Goal: Information Seeking & Learning: Learn about a topic

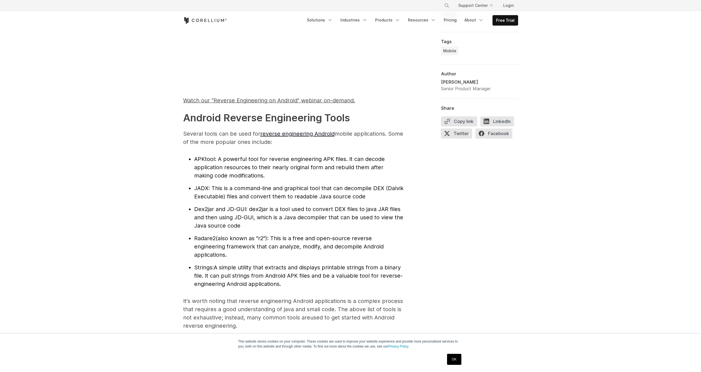
click at [220, 164] on span ": A powerful tool for reverse engineering APK files. It can decode application …" at bounding box center [289, 167] width 191 height 23
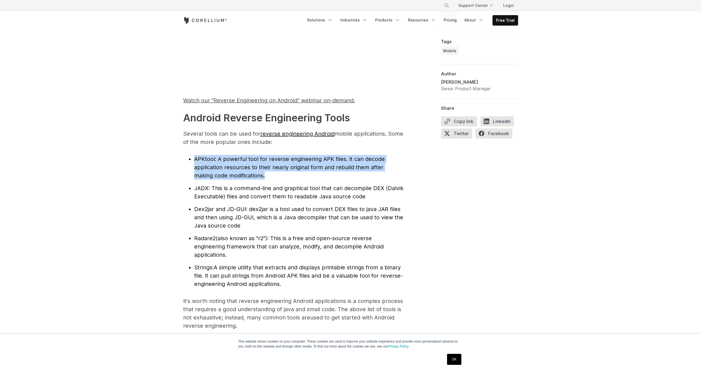
click at [247, 162] on li "APKtool : A powerful tool for reverse engineering APK files. It can decode appl…" at bounding box center [298, 167] width 209 height 25
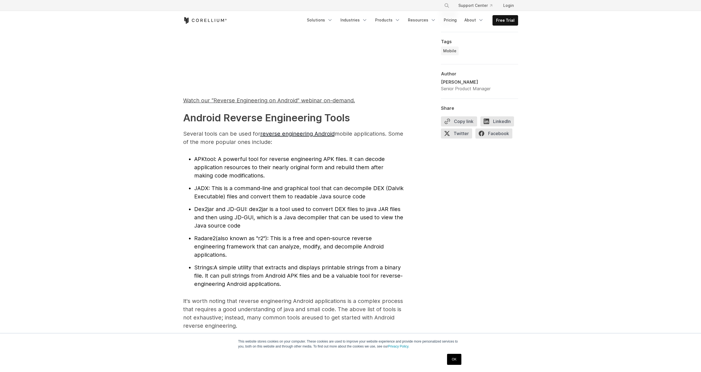
click at [247, 162] on li "APKtool : A powerful tool for reverse engineering APK files. It can decode appl…" at bounding box center [298, 167] width 209 height 25
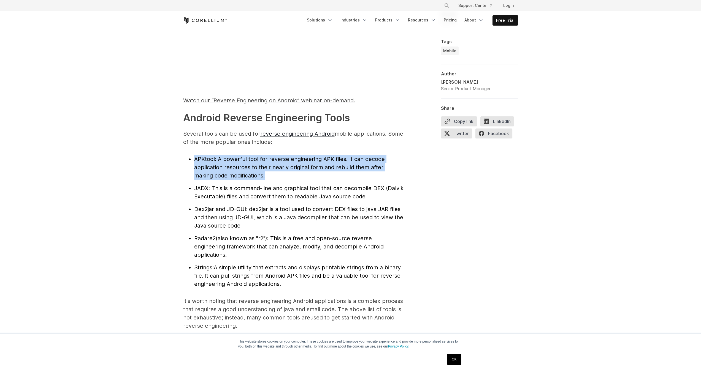
click at [284, 173] on li "APKtool : A powerful tool for reverse engineering APK files. It can decode appl…" at bounding box center [298, 167] width 209 height 25
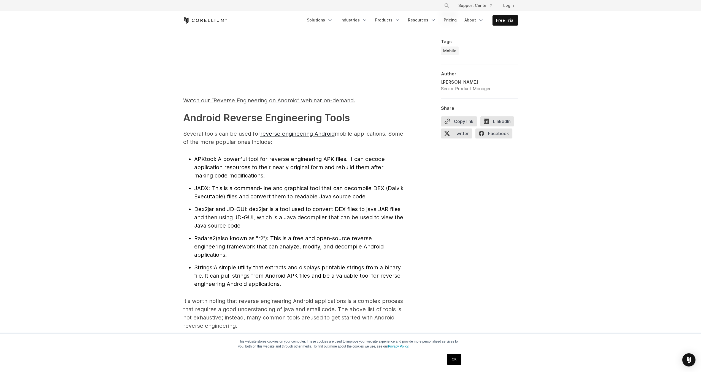
click at [231, 174] on span ": A powerful tool for reverse engineering APK files. It can decode application …" at bounding box center [289, 167] width 191 height 23
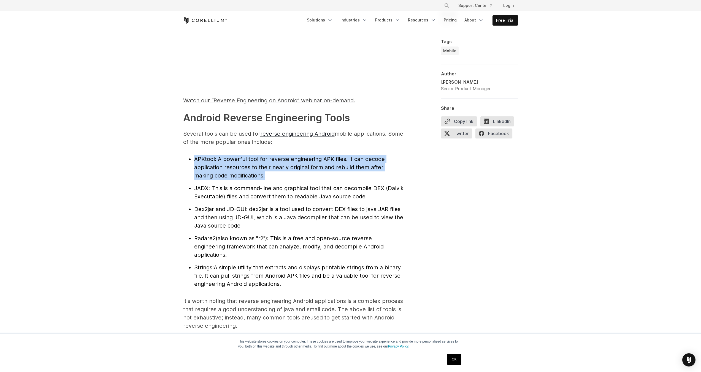
click at [240, 175] on span ": A powerful tool for reverse engineering APK files. It can decode application …" at bounding box center [289, 167] width 191 height 23
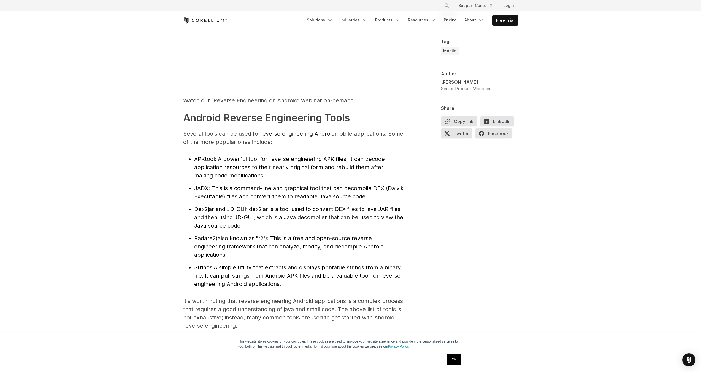
click at [240, 175] on span ": A powerful tool for reverse engineering APK files. It can decode application …" at bounding box center [289, 167] width 191 height 23
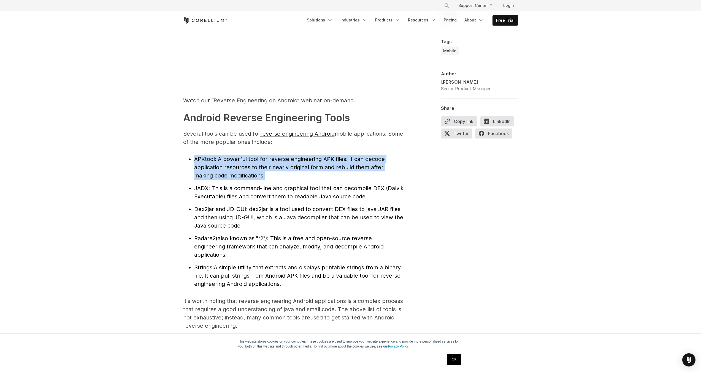
click at [240, 175] on span ": A powerful tool for reverse engineering APK files. It can decode application …" at bounding box center [289, 167] width 191 height 23
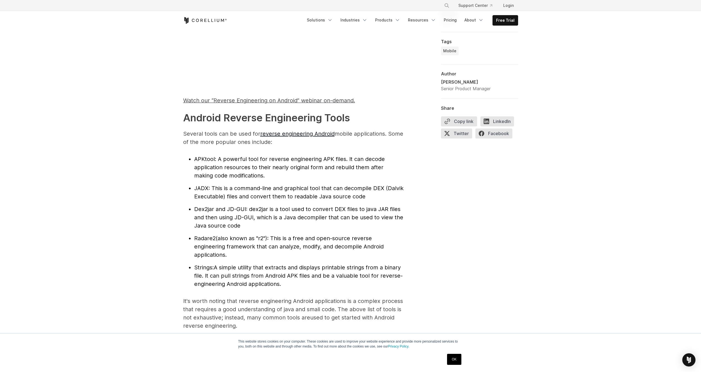
click at [263, 169] on span ": A powerful tool for reverse engineering APK files. It can decode application …" at bounding box center [289, 167] width 191 height 23
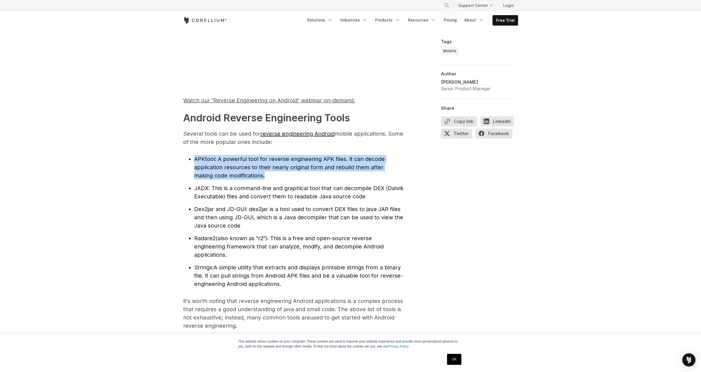
click at [306, 171] on li "APKtool : A powerful tool for reverse engineering APK files. It can decode appl…" at bounding box center [298, 167] width 209 height 25
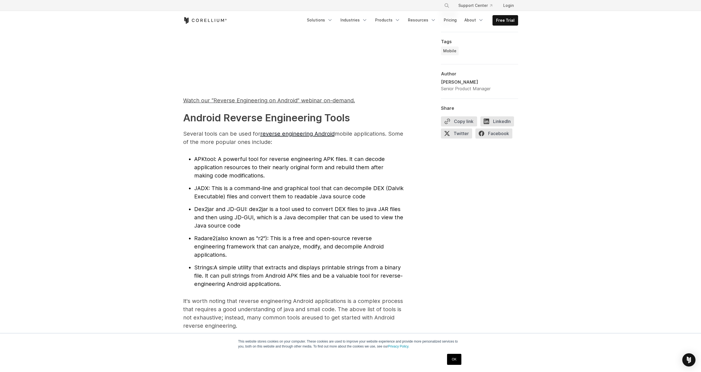
scroll to position [529, 0]
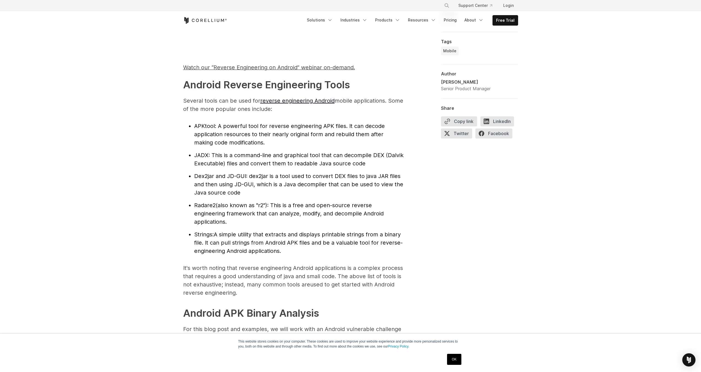
click at [278, 164] on span ": This is a command-line and graphical tool that can decompile DEX (Dalvik Exec…" at bounding box center [298, 159] width 209 height 15
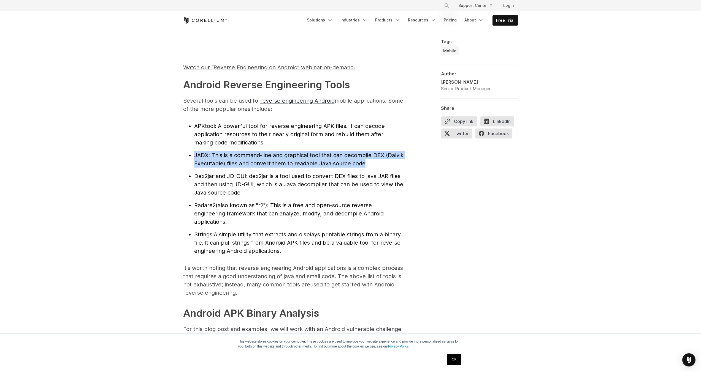
click at [278, 164] on span ": This is a command-line and graphical tool that can decompile DEX (Dalvik Exec…" at bounding box center [298, 159] width 209 height 15
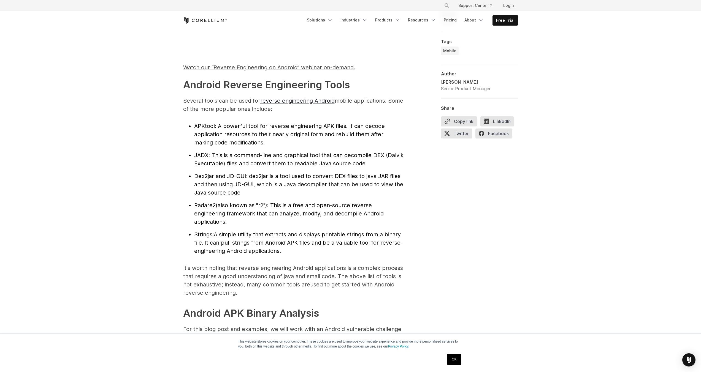
click at [270, 139] on li "APKtool : A powerful tool for reverse engineering APK files. It can decode appl…" at bounding box center [298, 134] width 209 height 25
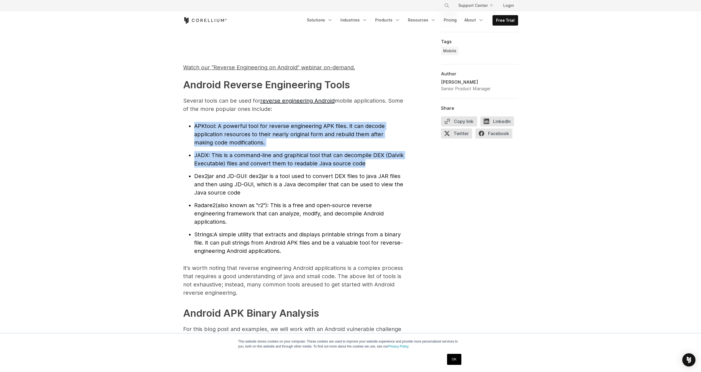
drag, startPoint x: 270, startPoint y: 139, endPoint x: 276, endPoint y: 161, distance: 22.2
click at [276, 161] on ul "APKtool : A powerful tool for reverse engineering APK files. It can decode appl…" at bounding box center [293, 188] width 220 height 133
click at [276, 161] on span ": This is a command-line and graphical tool that can decompile DEX (Dalvik Exec…" at bounding box center [298, 159] width 209 height 15
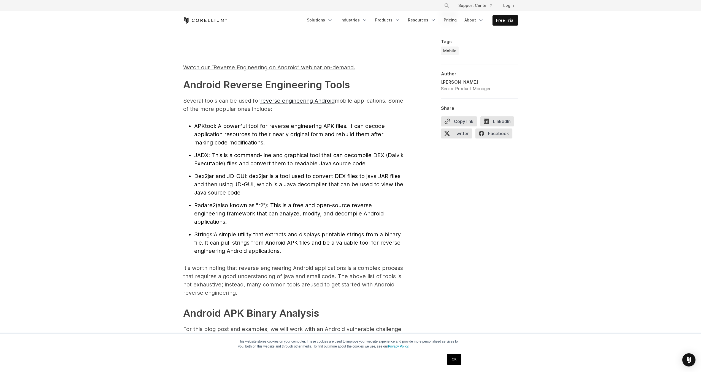
click at [276, 161] on span ": This is a command-line and graphical tool that can decompile DEX (Dalvik Exec…" at bounding box center [298, 159] width 209 height 15
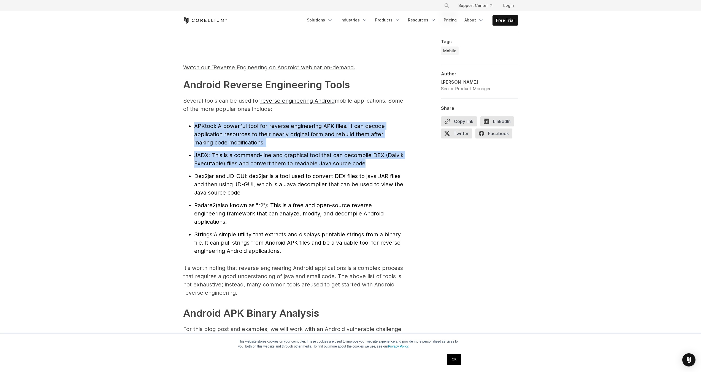
drag, startPoint x: 276, startPoint y: 161, endPoint x: 269, endPoint y: 134, distance: 27.0
click at [269, 134] on ul "APKtool : A powerful tool for reverse engineering APK files. It can decode appl…" at bounding box center [293, 188] width 220 height 133
click at [269, 134] on span ": A powerful tool for reverse engineering APK files. It can decode application …" at bounding box center [289, 134] width 191 height 23
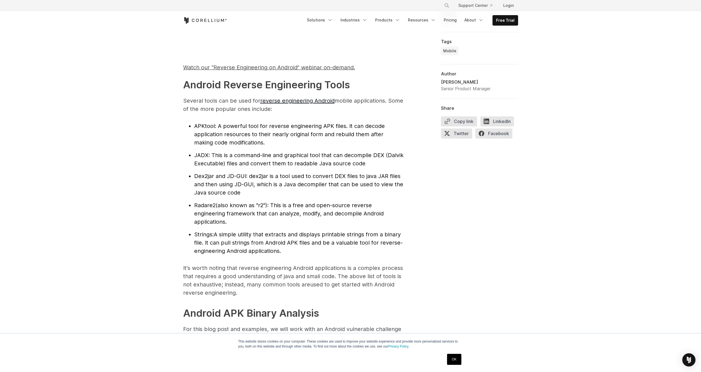
click at [269, 134] on span ": A powerful tool for reverse engineering APK files. It can decode application …" at bounding box center [289, 134] width 191 height 23
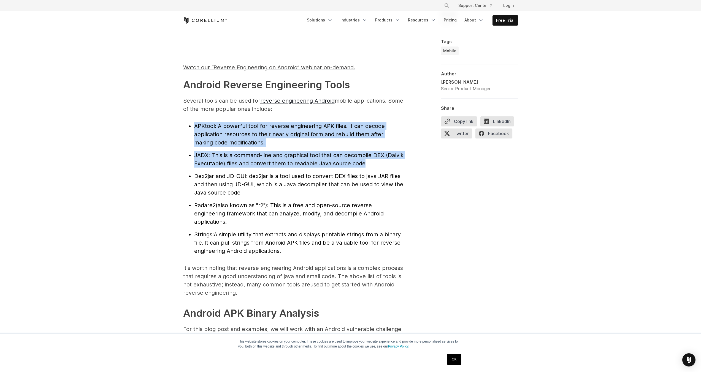
drag, startPoint x: 269, startPoint y: 134, endPoint x: 273, endPoint y: 159, distance: 24.6
click at [273, 158] on ul "APKtool : A powerful tool for reverse engineering APK files. It can decode appl…" at bounding box center [293, 188] width 220 height 133
click at [273, 159] on li "JADX : This is a command-line and graphical tool that can decompile DEX (Dalvik…" at bounding box center [298, 159] width 209 height 17
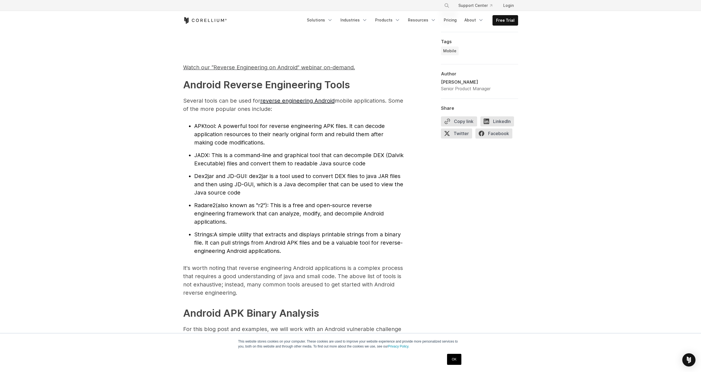
click at [273, 159] on li "JADX : This is a command-line and graphical tool that can decompile DEX (Dalvik…" at bounding box center [298, 159] width 209 height 17
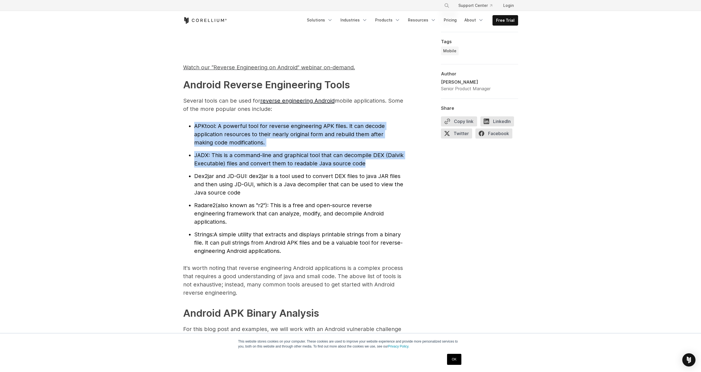
drag, startPoint x: 273, startPoint y: 159, endPoint x: 267, endPoint y: 133, distance: 26.5
click at [267, 133] on ul "APKtool : A powerful tool for reverse engineering APK files. It can decode appl…" at bounding box center [293, 188] width 220 height 133
click at [267, 133] on span ": A powerful tool for reverse engineering APK files. It can decode application …" at bounding box center [289, 134] width 191 height 23
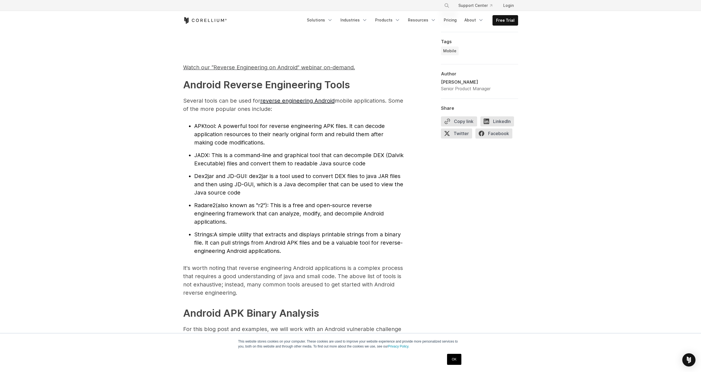
click at [267, 133] on span ": A powerful tool for reverse engineering APK files. It can decode application …" at bounding box center [289, 134] width 191 height 23
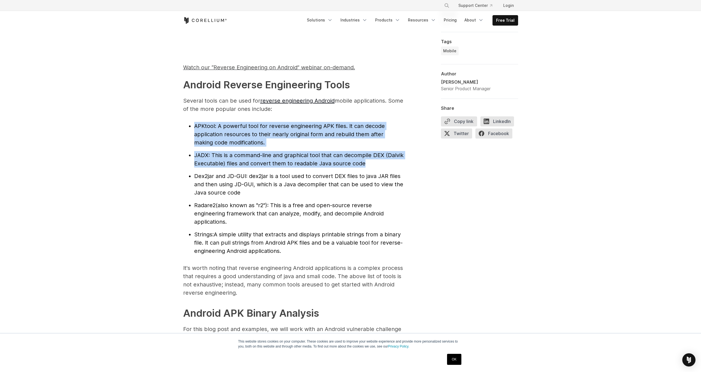
drag, startPoint x: 267, startPoint y: 133, endPoint x: 270, endPoint y: 160, distance: 27.0
click at [270, 160] on ul "APKtool : A powerful tool for reverse engineering APK files. It can decode appl…" at bounding box center [293, 188] width 220 height 133
click at [270, 160] on li "JADX : This is a command-line and graphical tool that can decompile DEX (Dalvik…" at bounding box center [298, 159] width 209 height 17
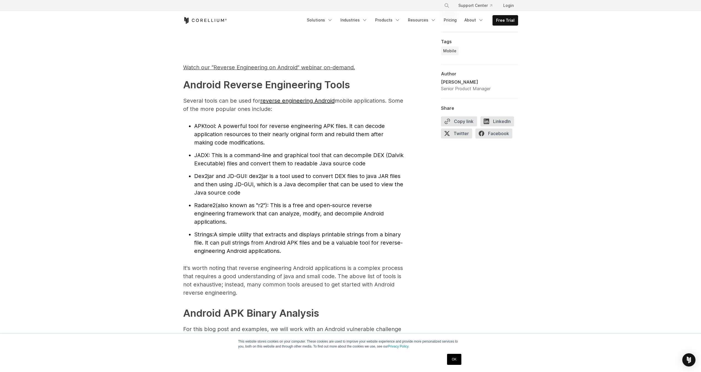
click at [270, 160] on li "JADX : This is a command-line and graphical tool that can decompile DEX (Dalvik…" at bounding box center [298, 159] width 209 height 17
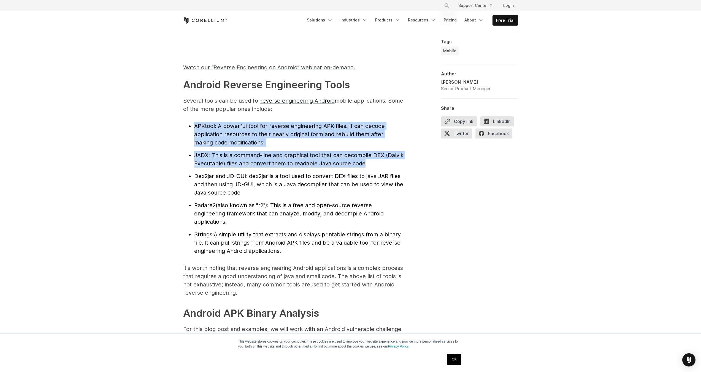
drag, startPoint x: 270, startPoint y: 160, endPoint x: 259, endPoint y: 127, distance: 34.7
click at [259, 127] on ul "APKtool : A powerful tool for reverse engineering APK files. It can decode appl…" at bounding box center [293, 188] width 220 height 133
click at [259, 127] on span ": A powerful tool for reverse engineering APK files. It can decode application …" at bounding box center [289, 134] width 191 height 23
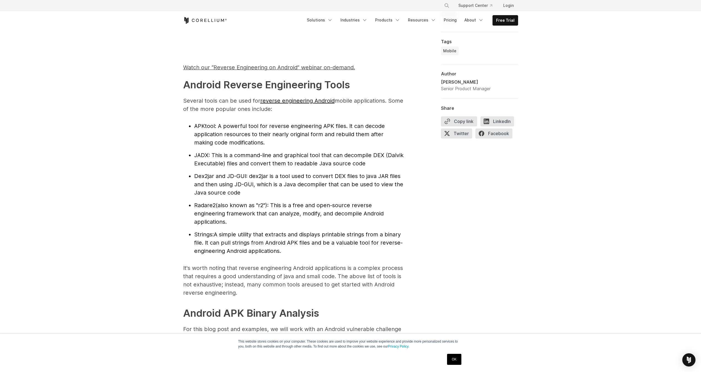
click at [259, 127] on span ": A powerful tool for reverse engineering APK files. It can decode application …" at bounding box center [289, 134] width 191 height 23
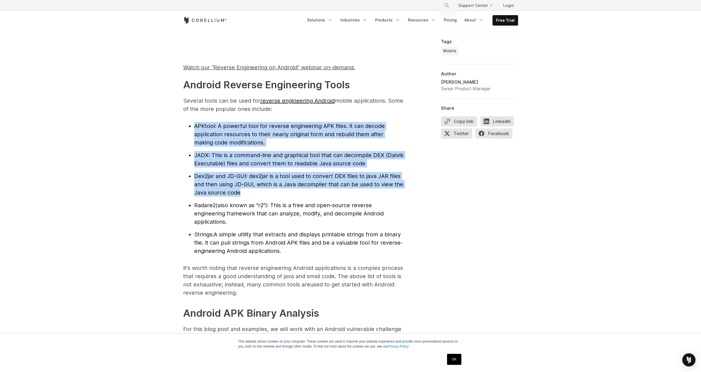
drag, startPoint x: 259, startPoint y: 127, endPoint x: 261, endPoint y: 182, distance: 55.1
click at [261, 182] on ul "APKtool : A powerful tool for reverse engineering APK files. It can decode appl…" at bounding box center [293, 188] width 220 height 133
click at [261, 182] on span ": dex2jar is a tool used to convert DEX files to java JAR files and then using …" at bounding box center [298, 184] width 209 height 23
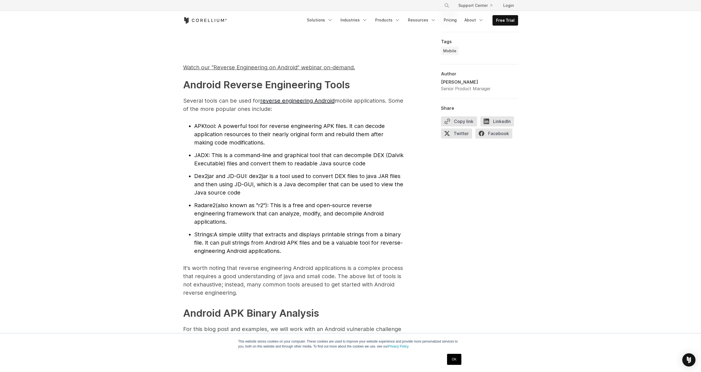
click at [261, 182] on span ": dex2jar is a tool used to convert DEX files to java JAR files and then using …" at bounding box center [298, 184] width 209 height 23
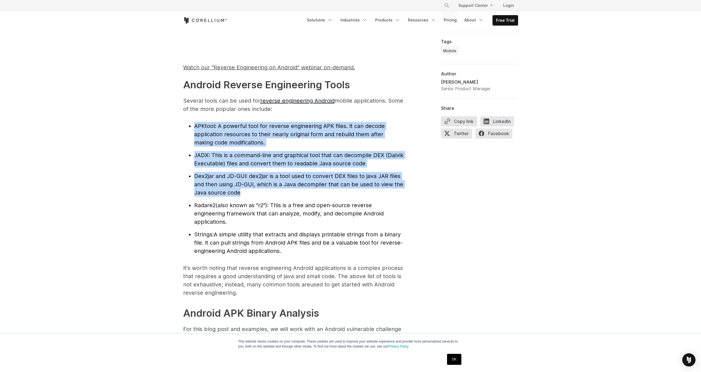
drag, startPoint x: 261, startPoint y: 182, endPoint x: 249, endPoint y: 126, distance: 57.0
click at [249, 126] on ul "APKtool : A powerful tool for reverse engineering APK files. It can decode appl…" at bounding box center [293, 188] width 220 height 133
click at [249, 126] on span ": A powerful tool for reverse engineering APK files. It can decode application …" at bounding box center [289, 134] width 191 height 23
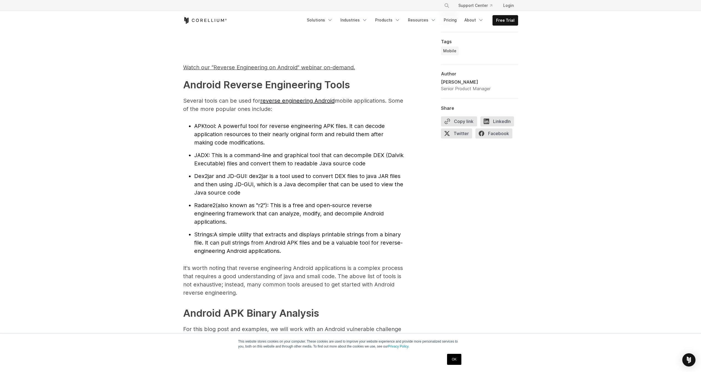
click at [249, 126] on span ": A powerful tool for reverse engineering APK files. It can decode application …" at bounding box center [289, 134] width 191 height 23
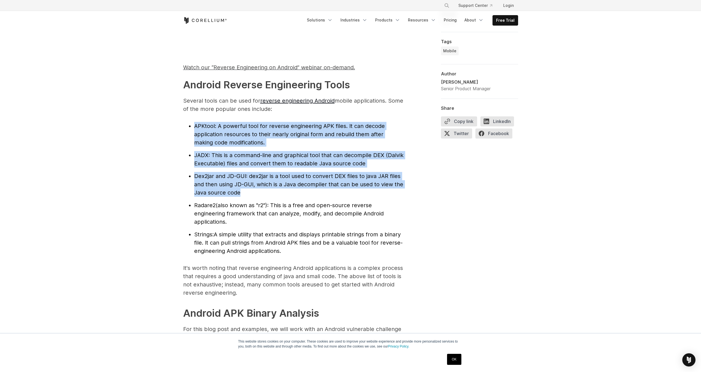
drag, startPoint x: 249, startPoint y: 126, endPoint x: 255, endPoint y: 177, distance: 51.6
click at [255, 177] on ul "APKtool : A powerful tool for reverse engineering APK files. It can decode appl…" at bounding box center [293, 188] width 220 height 133
click at [255, 177] on span ": dex2jar is a tool used to convert DEX files to java JAR files and then using …" at bounding box center [298, 184] width 209 height 23
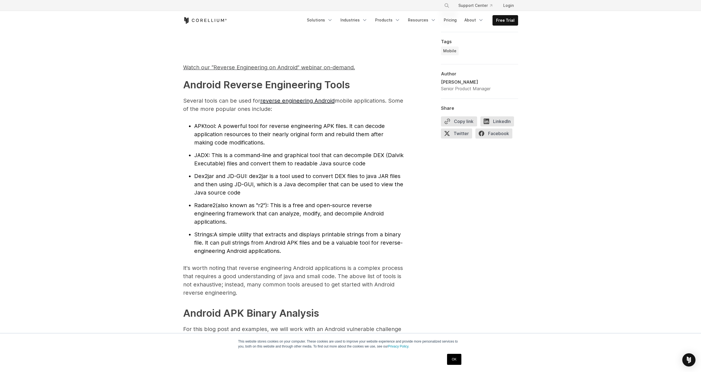
click at [255, 177] on span ": dex2jar is a tool used to convert DEX files to java JAR files and then using …" at bounding box center [298, 184] width 209 height 23
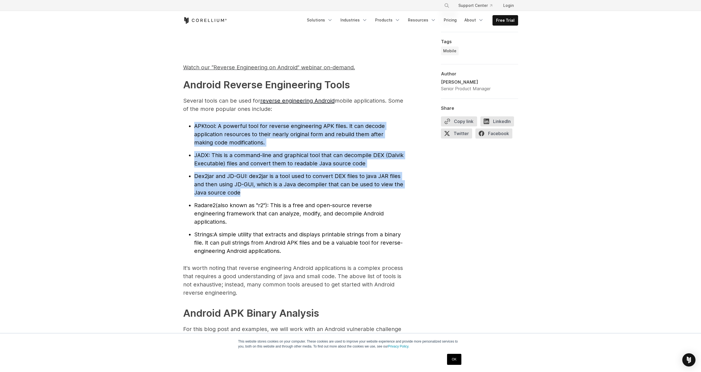
drag, startPoint x: 255, startPoint y: 177, endPoint x: 245, endPoint y: 127, distance: 50.8
click at [245, 128] on ul "APKtool : A powerful tool for reverse engineering APK files. It can decode appl…" at bounding box center [293, 188] width 220 height 133
click at [245, 127] on span ": A powerful tool for reverse engineering APK files. It can decode application …" at bounding box center [289, 134] width 191 height 23
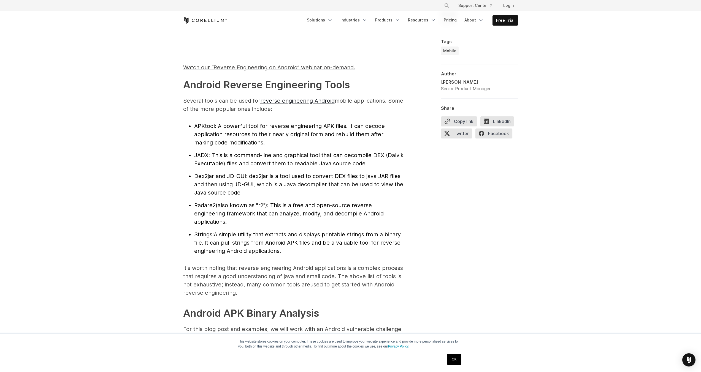
click at [246, 208] on span "(also known as "r2"): This is a free and open-source reverse engineering framew…" at bounding box center [288, 213] width 189 height 23
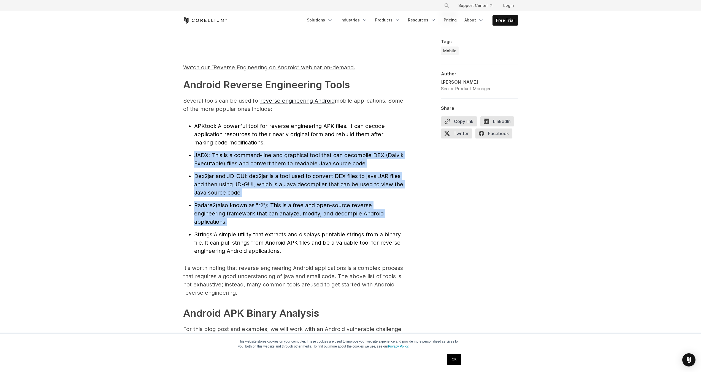
drag, startPoint x: 246, startPoint y: 208, endPoint x: 248, endPoint y: 127, distance: 81.5
click at [248, 127] on ul "APKtool : A powerful tool for reverse engineering APK files. It can decode appl…" at bounding box center [293, 188] width 220 height 133
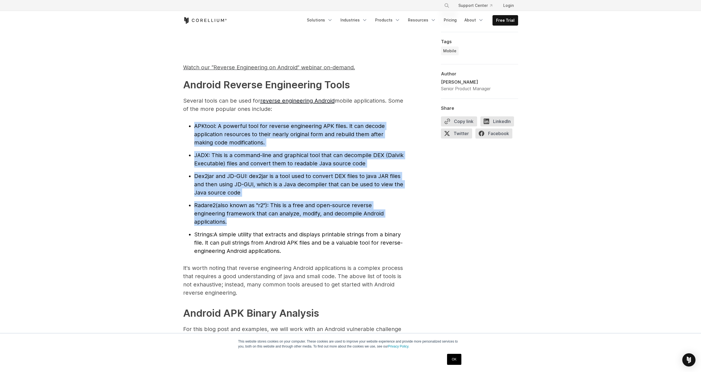
click at [248, 125] on span ": A powerful tool for reverse engineering APK files. It can decode application …" at bounding box center [289, 134] width 191 height 23
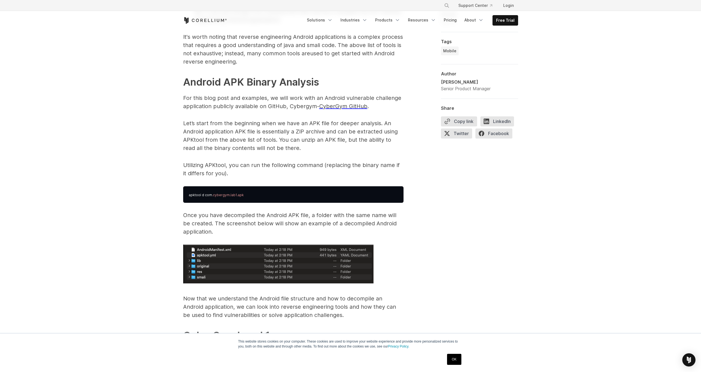
scroll to position [793, 0]
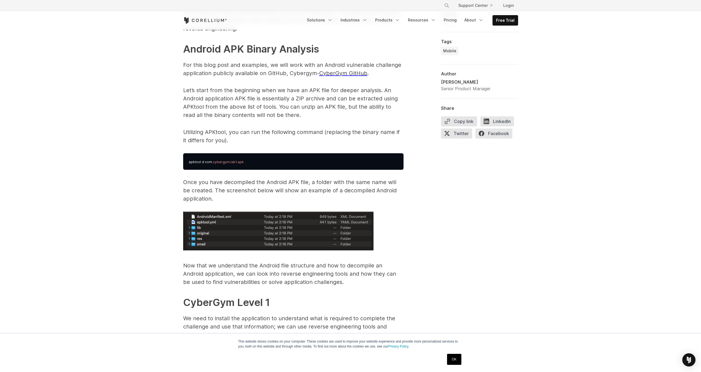
click at [227, 186] on p "Once you have decompiled the Android APK file, a folder with the same name will…" at bounding box center [293, 190] width 220 height 25
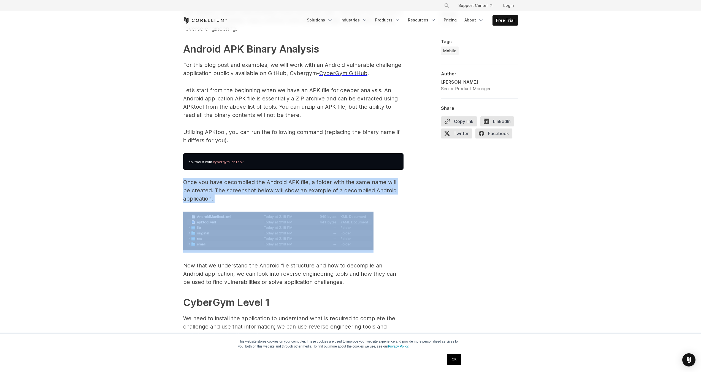
click at [263, 189] on p "Once you have decompiled the Android APK file, a folder with the same name will…" at bounding box center [293, 190] width 220 height 25
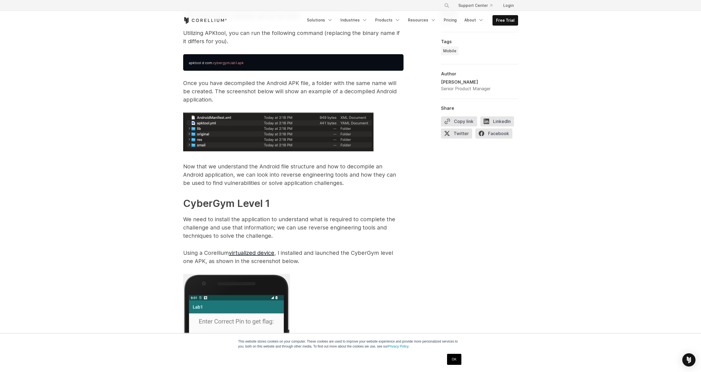
scroll to position [925, 0]
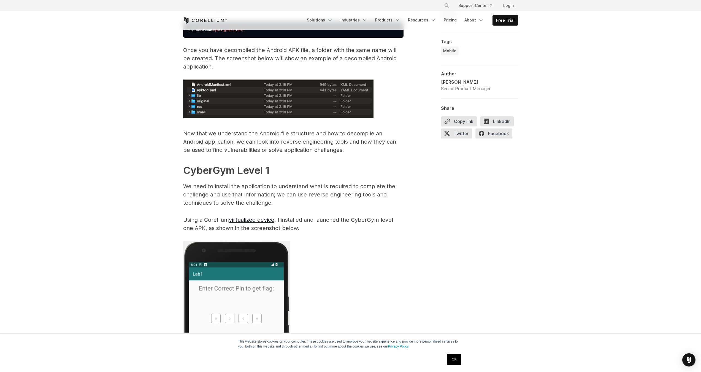
click at [221, 149] on p "Now that we understand the Android file structure and how to decompile an Andro…" at bounding box center [293, 141] width 220 height 25
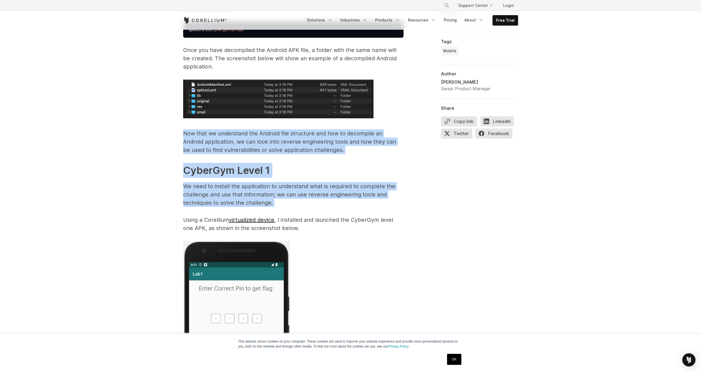
drag, startPoint x: 221, startPoint y: 149, endPoint x: 322, endPoint y: 207, distance: 116.8
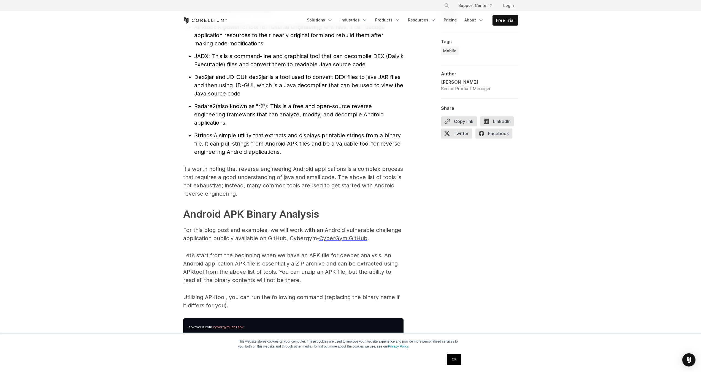
scroll to position [562, 0]
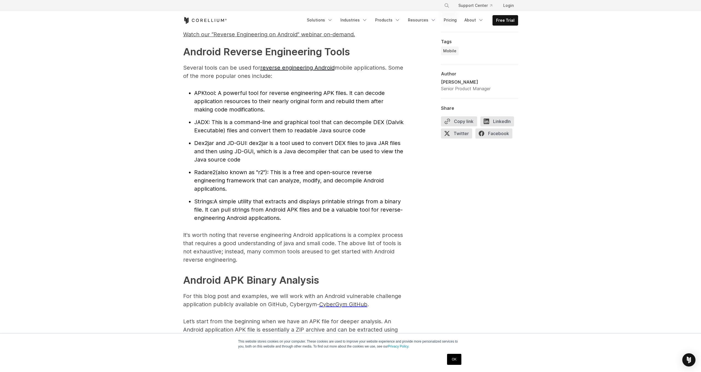
click at [309, 125] on span ": This is a command-line and graphical tool that can decompile DEX (Dalvik Exec…" at bounding box center [298, 126] width 209 height 15
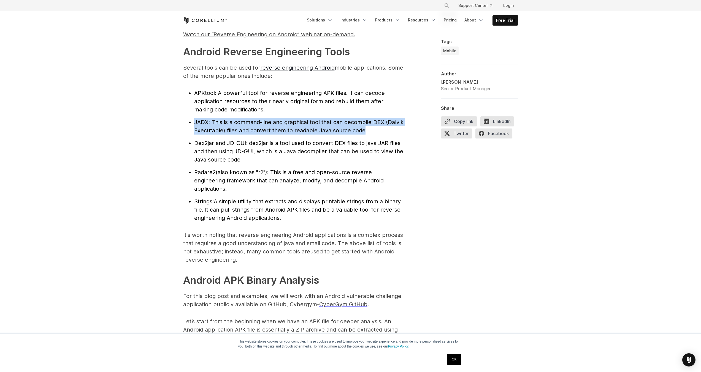
drag, startPoint x: 309, startPoint y: 125, endPoint x: 314, endPoint y: 104, distance: 21.8
click at [314, 104] on ul "APKtool : A powerful tool for reverse engineering APK files. It can decode appl…" at bounding box center [293, 155] width 220 height 133
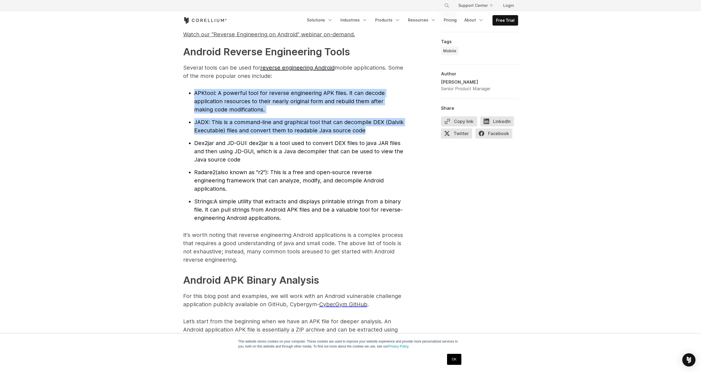
click at [314, 104] on span ": A powerful tool for reverse engineering APK files. It can decode application …" at bounding box center [289, 101] width 191 height 23
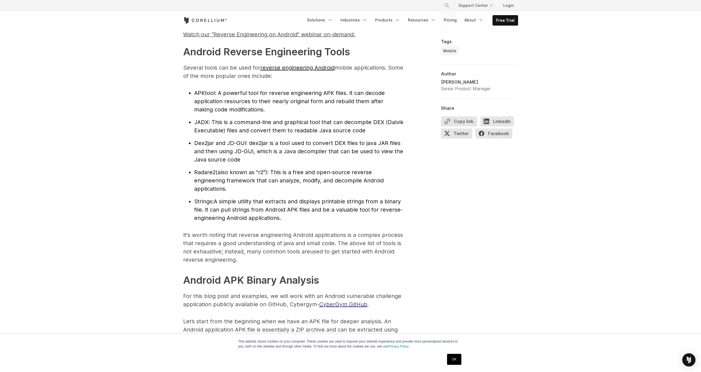
click at [314, 104] on span ": A powerful tool for reverse engineering APK files. It can decode application …" at bounding box center [289, 101] width 191 height 23
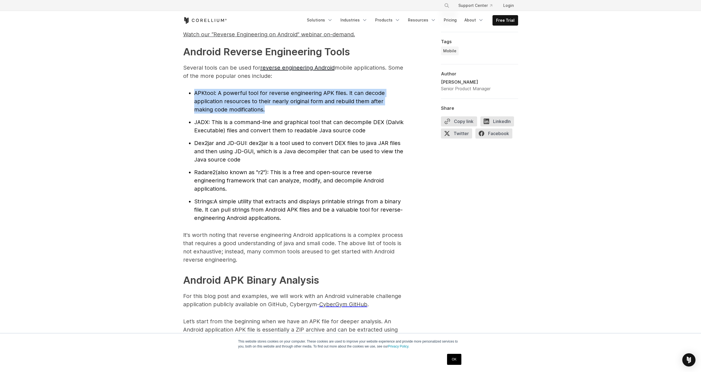
click at [314, 104] on span ": A powerful tool for reverse engineering APK files. It can decode application …" at bounding box center [289, 101] width 191 height 23
click at [282, 108] on li "APKtool : A powerful tool for reverse engineering APK files. It can decode appl…" at bounding box center [298, 101] width 209 height 25
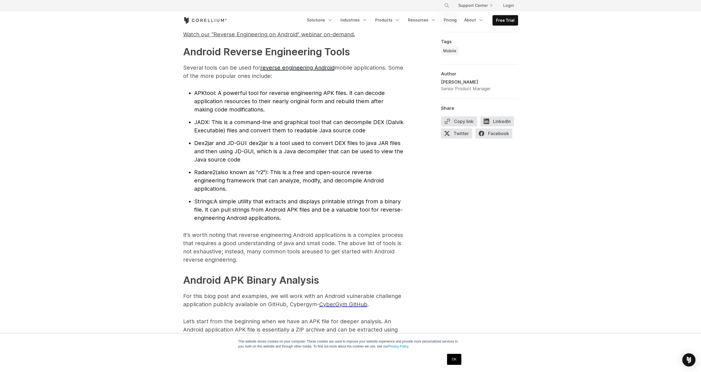
click at [282, 108] on li "APKtool : A powerful tool for reverse engineering APK files. It can decode appl…" at bounding box center [298, 101] width 209 height 25
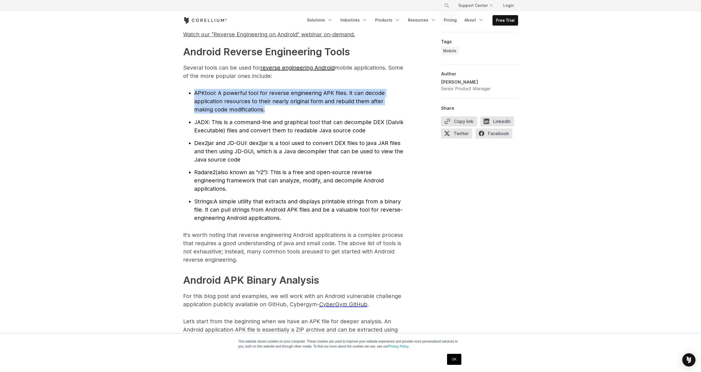
click at [282, 108] on li "APKtool : A powerful tool for reverse engineering APK files. It can decode appl…" at bounding box center [298, 101] width 209 height 25
click at [309, 108] on li "APKtool : A powerful tool for reverse engineering APK files. It can decode appl…" at bounding box center [298, 101] width 209 height 25
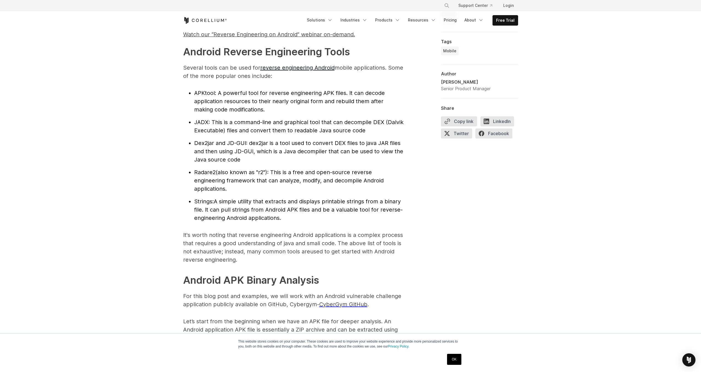
click at [309, 108] on li "APKtool : A powerful tool for reverse engineering APK files. It can decode appl…" at bounding box center [298, 101] width 209 height 25
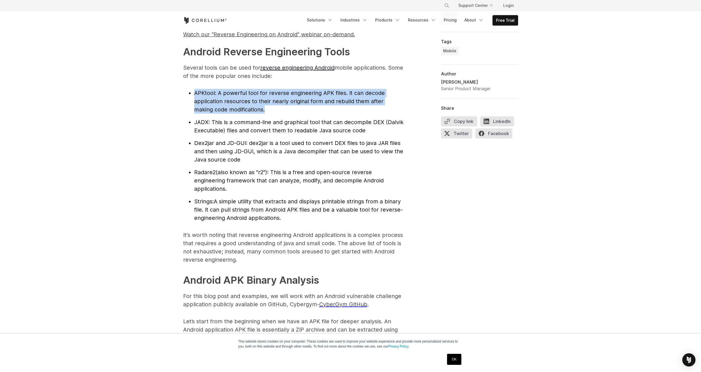
click at [309, 108] on li "APKtool : A powerful tool for reverse engineering APK files. It can decode appl…" at bounding box center [298, 101] width 209 height 25
click at [318, 105] on li "APKtool : A powerful tool for reverse engineering APK files. It can decode appl…" at bounding box center [298, 101] width 209 height 25
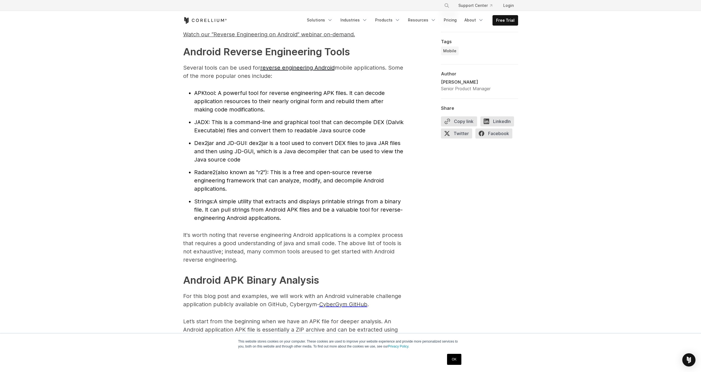
click at [318, 105] on li "APKtool : A powerful tool for reverse engineering APK files. It can decode appl…" at bounding box center [298, 101] width 209 height 25
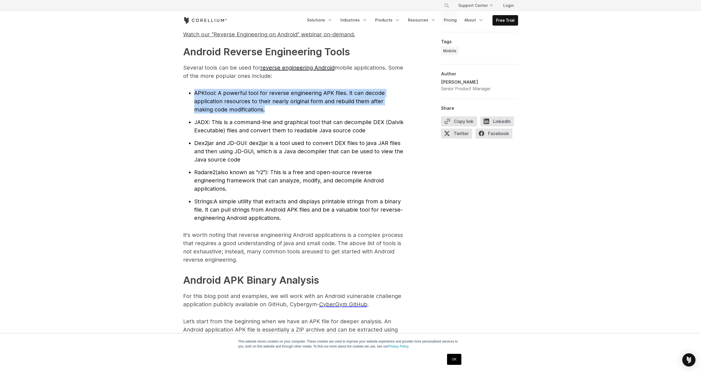
click at [318, 105] on li "APKtool : A powerful tool for reverse engineering APK files. It can decode appl…" at bounding box center [298, 101] width 209 height 25
click at [287, 99] on span ": A powerful tool for reverse engineering APK files. It can decode application …" at bounding box center [289, 101] width 191 height 23
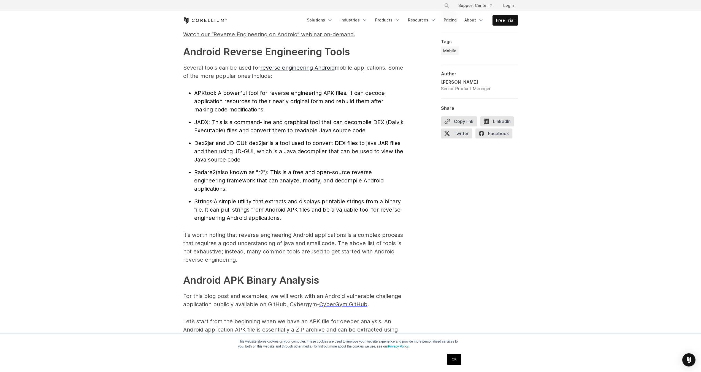
click at [287, 99] on span ": A powerful tool for reverse engineering APK files. It can decode application …" at bounding box center [289, 101] width 191 height 23
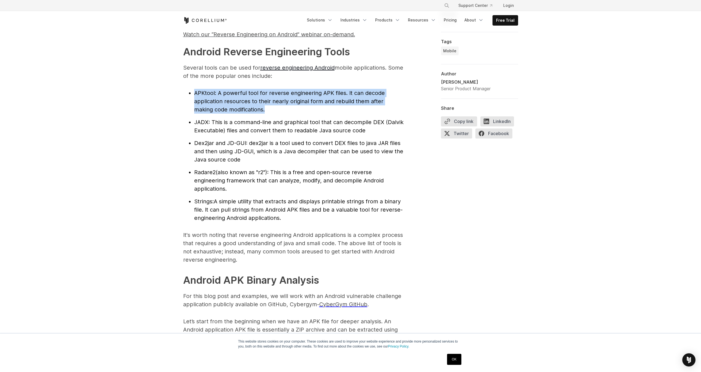
click at [334, 108] on li "APKtool : A powerful tool for reverse engineering APK files. It can decode appl…" at bounding box center [298, 101] width 209 height 25
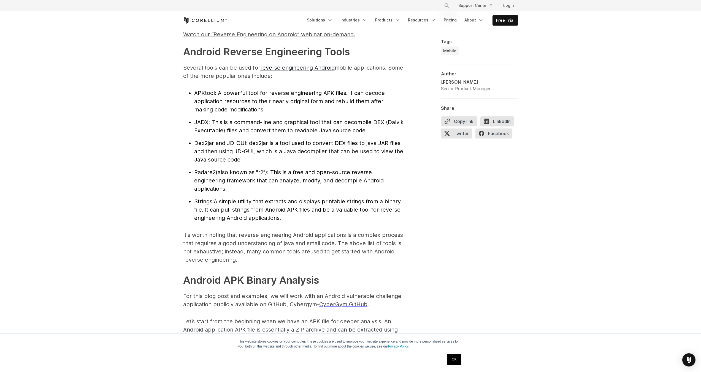
click at [213, 96] on li "APKtool : A powerful tool for reverse engineering APK files. It can decode appl…" at bounding box center [298, 101] width 209 height 25
click at [210, 95] on span "APKtool" at bounding box center [204, 93] width 21 height 7
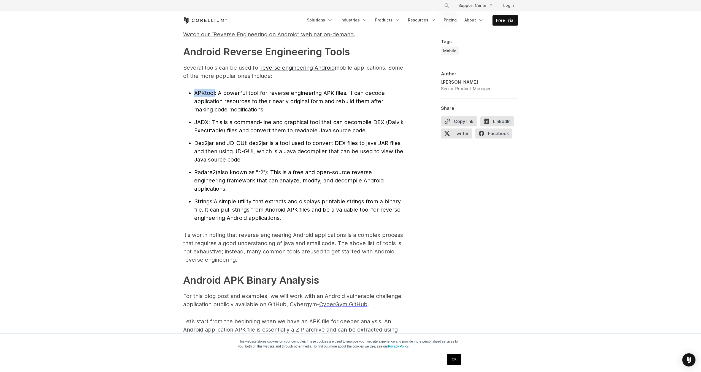
click at [207, 96] on span "APKtool" at bounding box center [204, 93] width 21 height 7
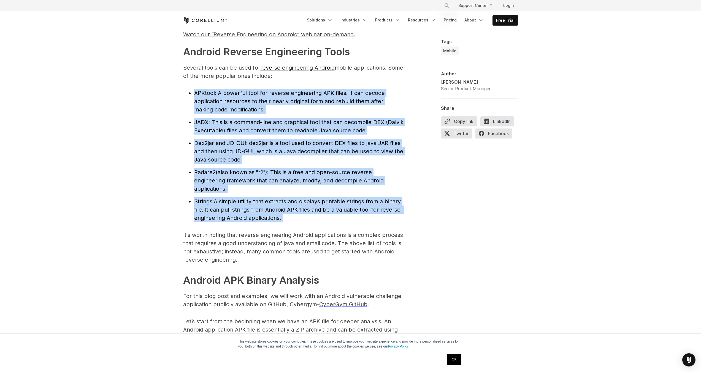
drag, startPoint x: 255, startPoint y: 85, endPoint x: 312, endPoint y: 211, distance: 138.1
click at [312, 211] on span "A simple utility that extracts and displays printable strings from a binary fil…" at bounding box center [298, 209] width 208 height 23
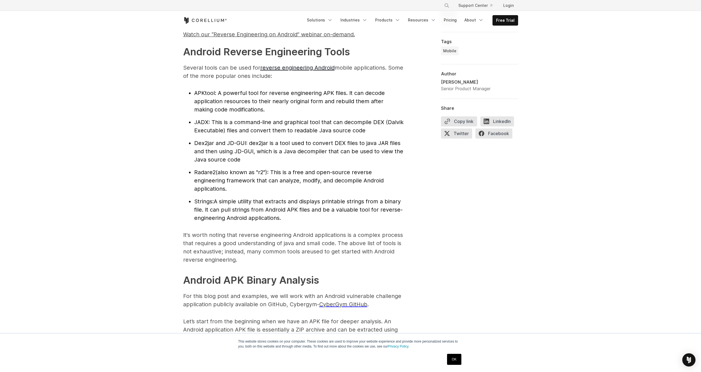
click at [312, 211] on span "A simple utility that extracts and displays printable strings from a binary fil…" at bounding box center [298, 209] width 208 height 23
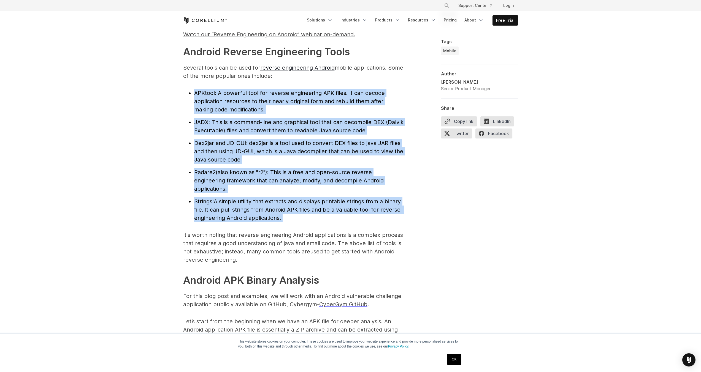
drag, startPoint x: 312, startPoint y: 211, endPoint x: 291, endPoint y: 88, distance: 124.9
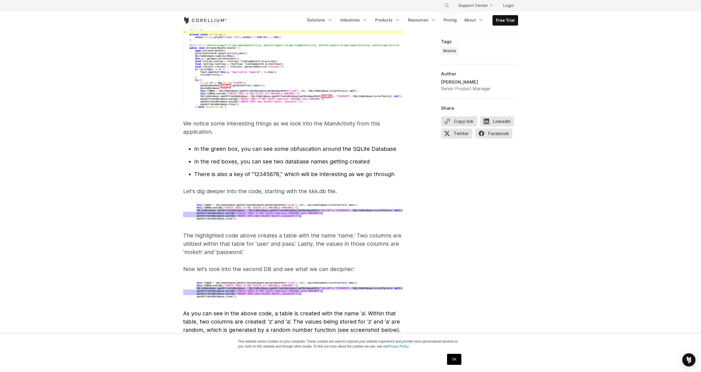
scroll to position [1883, 0]
